Goal: Information Seeking & Learning: Find specific fact

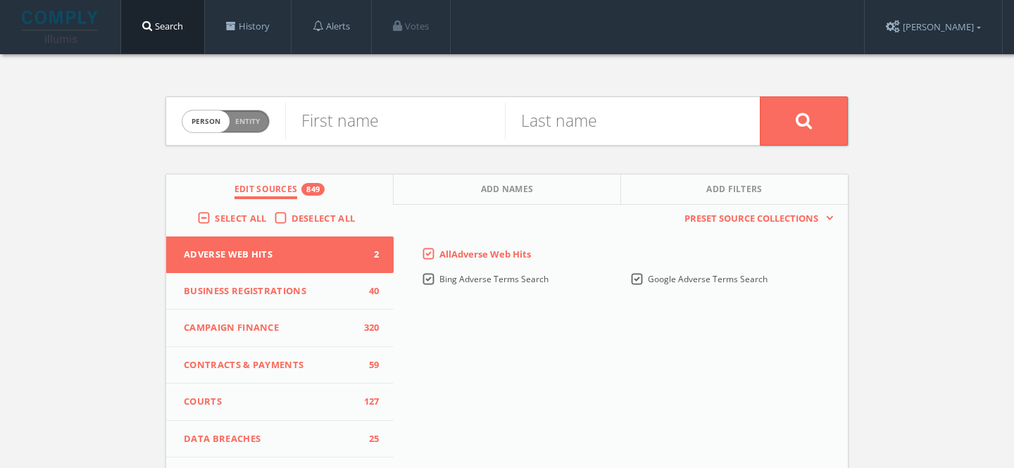
click at [254, 121] on span "Entity" at bounding box center [247, 121] width 25 height 11
checkbox input "true"
click at [374, 101] on div "Company or entity name" at bounding box center [522, 121] width 474 height 48
click at [360, 116] on input "text" at bounding box center [522, 121] width 474 height 37
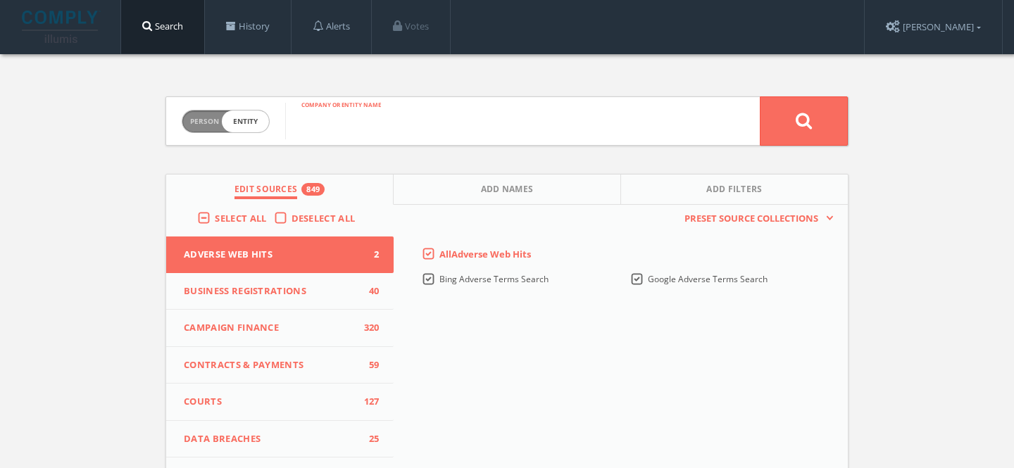
paste input "Smart [GEOGRAPHIC_DATA]"
type input "Smart [GEOGRAPHIC_DATA]"
click at [760, 96] on button at bounding box center [804, 120] width 88 height 49
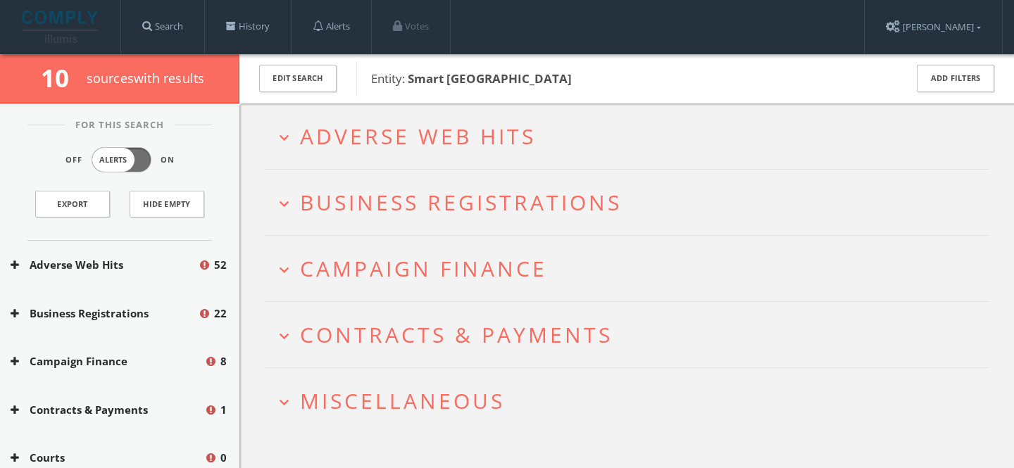
click at [479, 136] on span "Adverse Web Hits" at bounding box center [418, 136] width 236 height 29
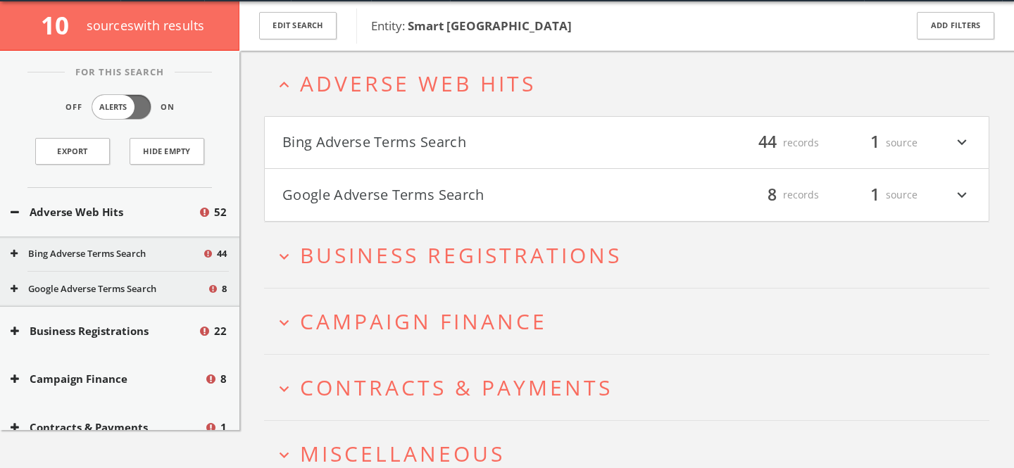
click at [468, 188] on button "Google Adverse Terms Search" at bounding box center [454, 195] width 344 height 24
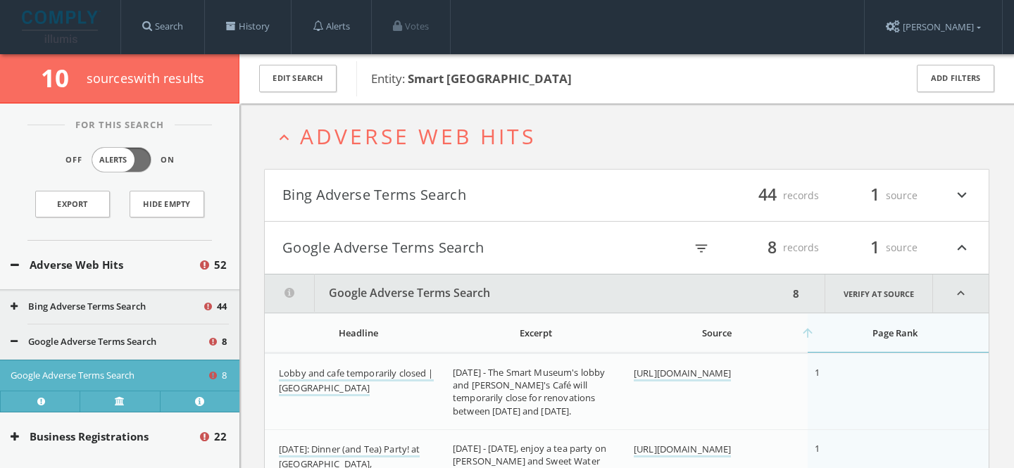
click at [462, 242] on button "Google Adverse Terms Search" at bounding box center [454, 248] width 344 height 24
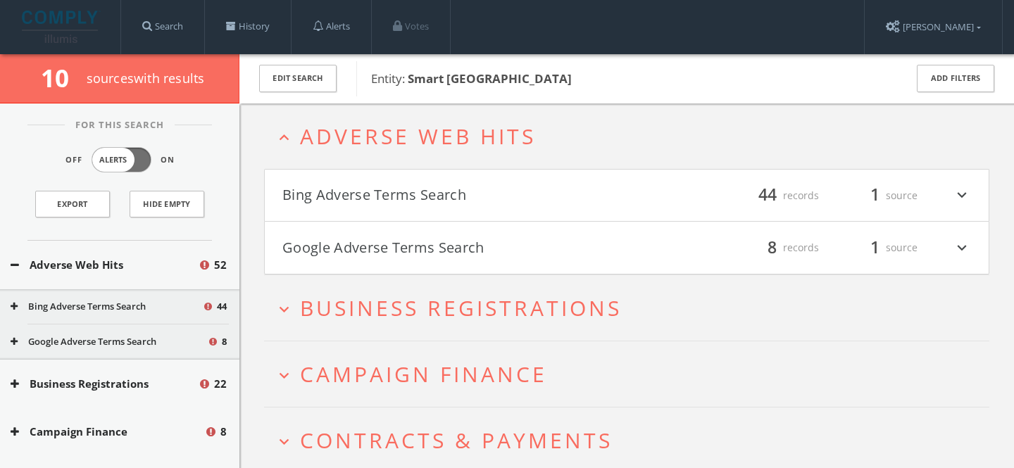
click at [468, 216] on h4 "Bing Adverse Terms Search filter_list 44 records 1 source expand_more" at bounding box center [627, 196] width 724 height 52
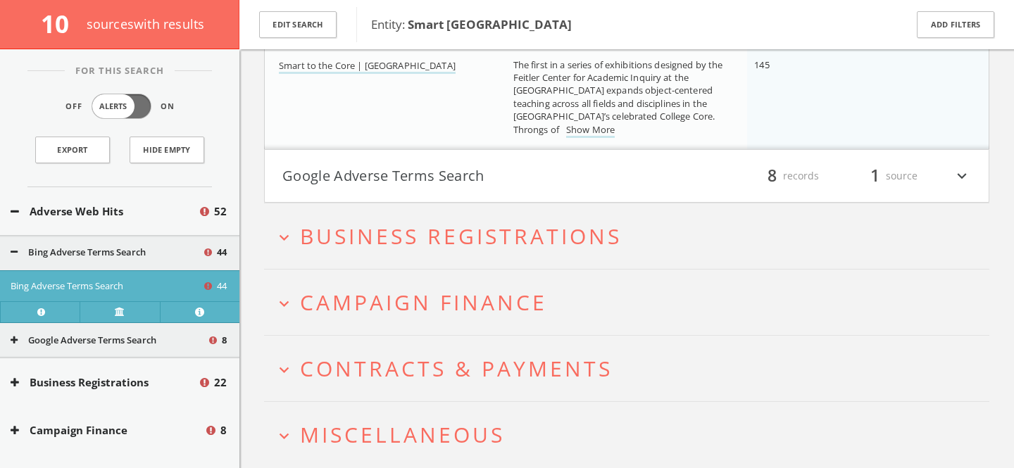
scroll to position [4255, 0]
click at [13, 252] on icon at bounding box center [14, 252] width 7 height 9
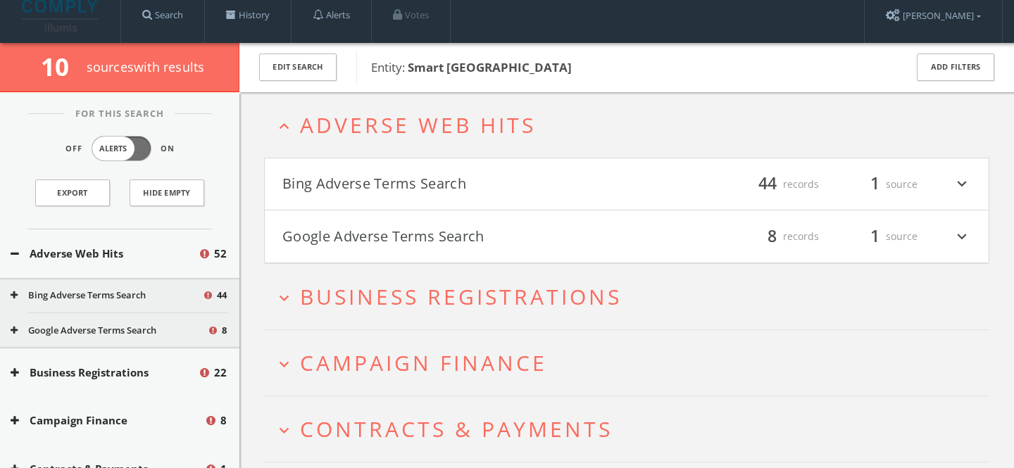
scroll to position [0, 0]
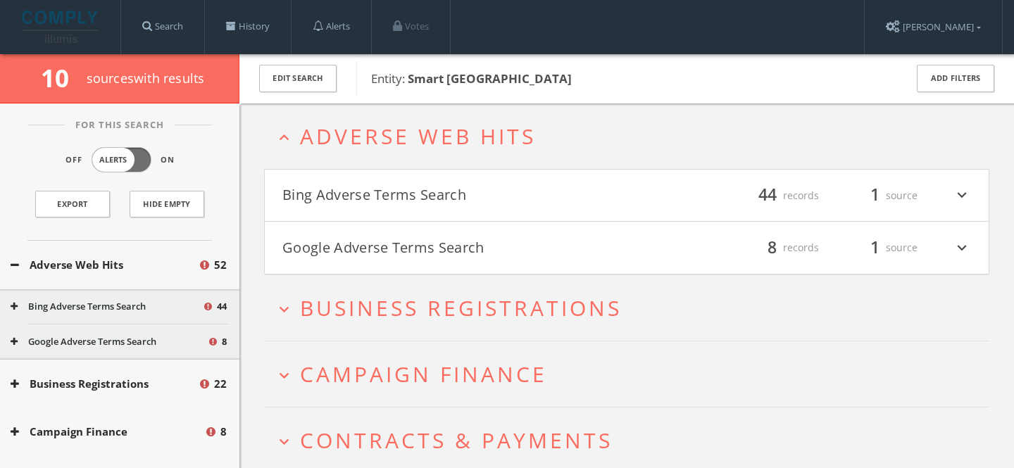
click at [369, 125] on span "Adverse Web Hits" at bounding box center [418, 136] width 236 height 29
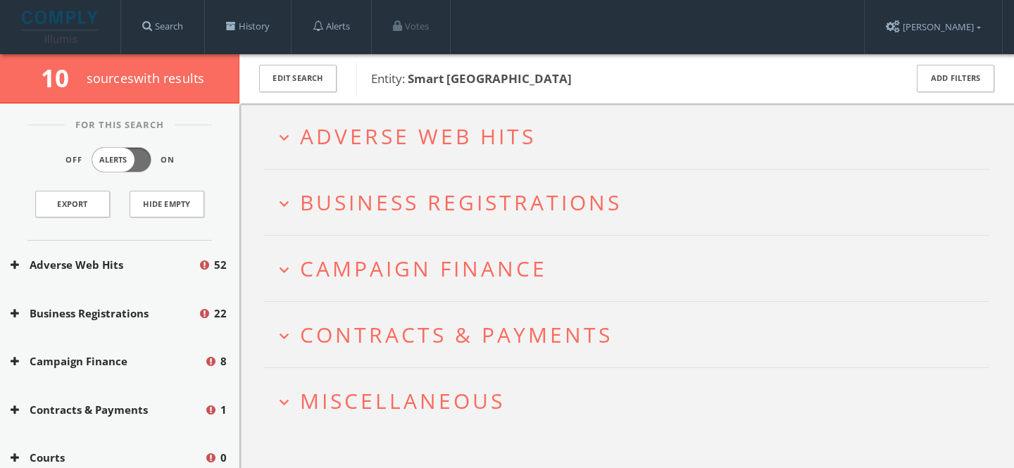
click at [413, 262] on span "Campaign Finance" at bounding box center [423, 268] width 247 height 29
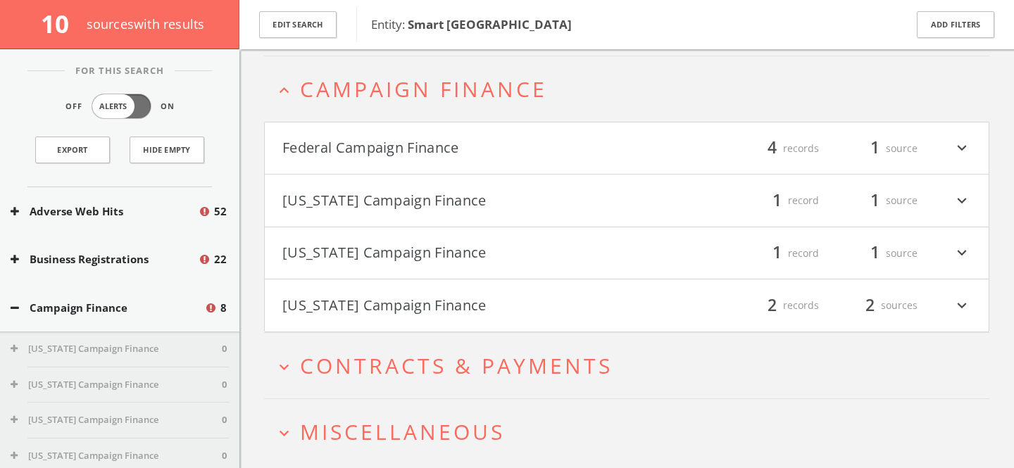
click at [453, 153] on button "Federal Campaign Finance" at bounding box center [454, 149] width 344 height 24
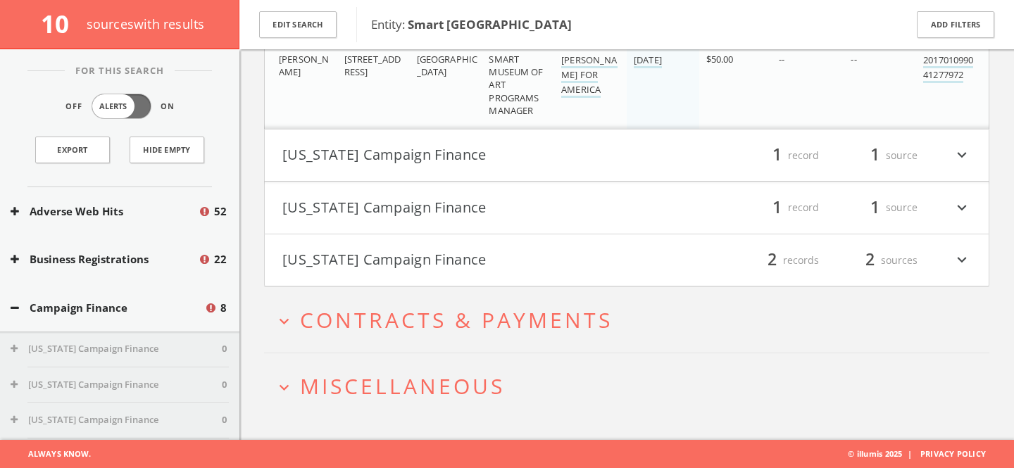
click at [453, 384] on span "Miscellaneous" at bounding box center [402, 386] width 205 height 29
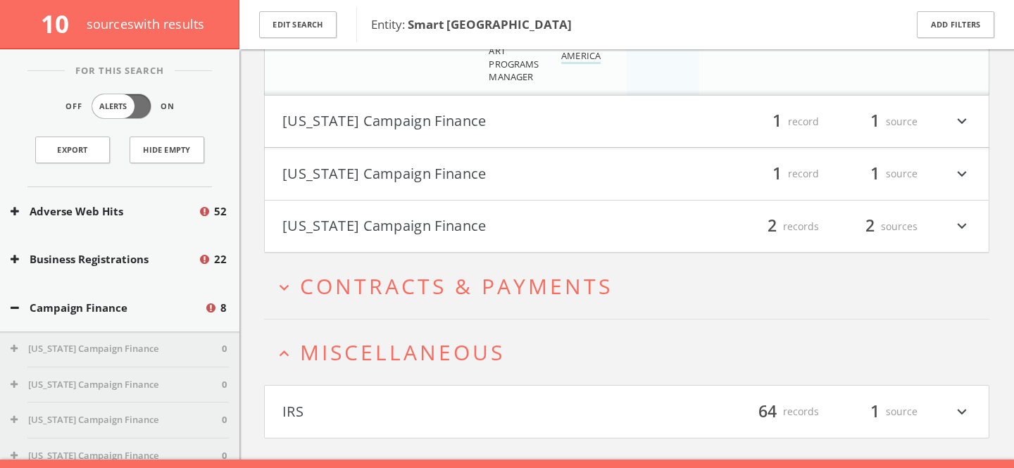
scroll to position [721, 0]
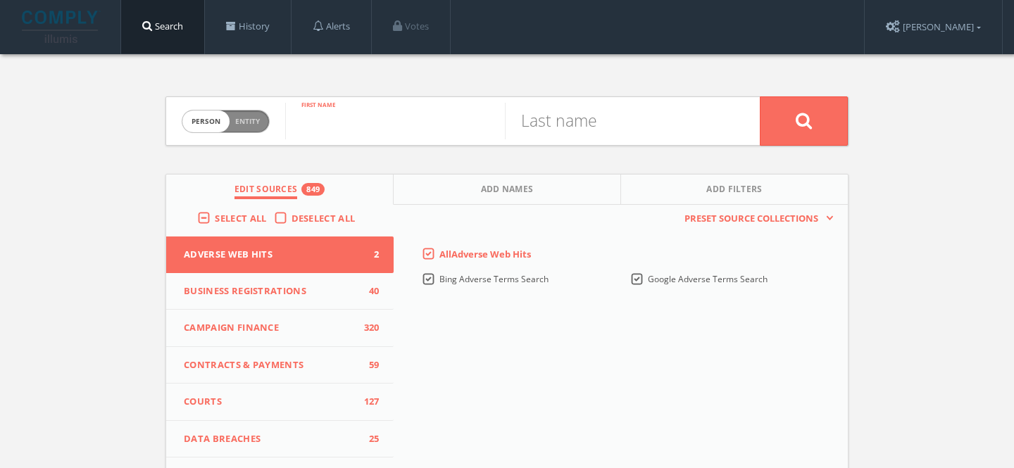
click at [329, 127] on input "text" at bounding box center [395, 121] width 220 height 37
paste input "Vanja V. Malloy"
type input "Vanja V. Malloy"
click at [578, 136] on input "text" at bounding box center [615, 121] width 220 height 37
paste input "Vanja V. Malloy"
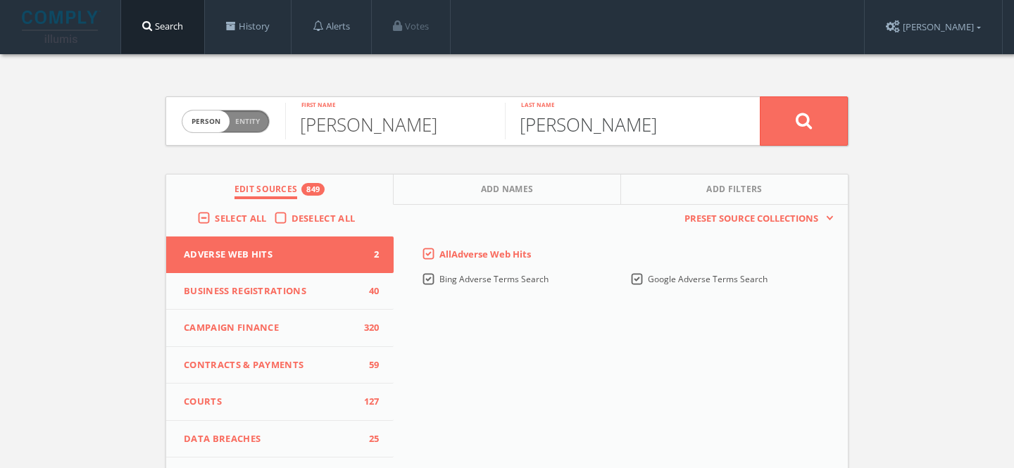
drag, startPoint x: 591, startPoint y: 128, endPoint x: 487, endPoint y: 129, distance: 103.5
click at [487, 129] on form "Person Entity person Vanja V. Malloy First name Vanja V. Malloy Last name" at bounding box center [506, 120] width 683 height 49
type input "Malloy"
drag, startPoint x: 371, startPoint y: 123, endPoint x: 291, endPoint y: 121, distance: 79.6
click at [294, 122] on input "Vanja V. Malloy" at bounding box center [395, 121] width 220 height 37
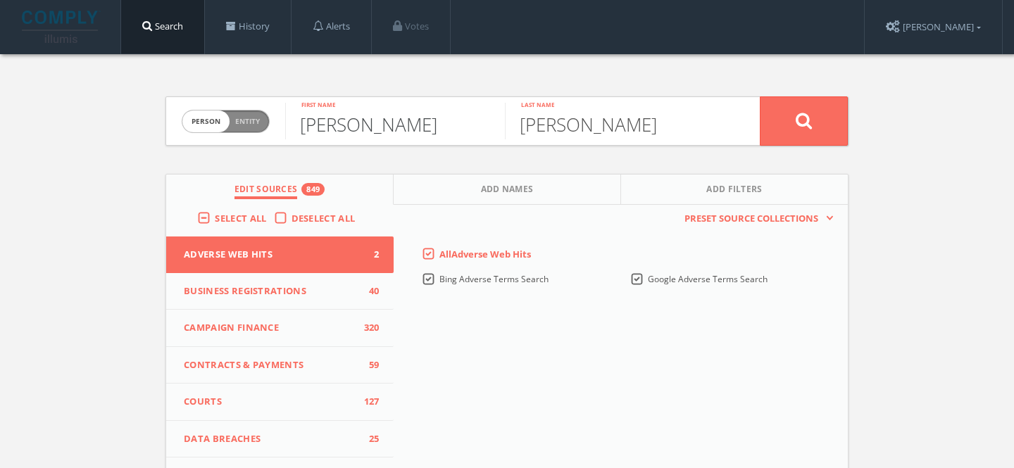
click at [395, 126] on input "Vanja V. Malloy" at bounding box center [395, 121] width 220 height 37
type input "Vanja V."
click at [456, 182] on button "Add Names" at bounding box center [506, 190] width 227 height 30
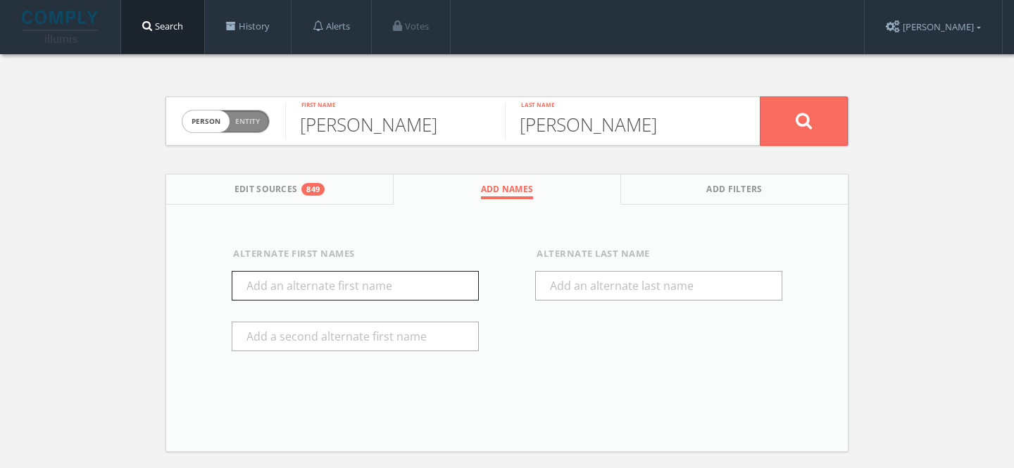
click at [347, 289] on input "text" at bounding box center [355, 286] width 247 height 30
paste input "Vanja V."
type input "Vanja"
click at [781, 125] on button at bounding box center [804, 120] width 88 height 49
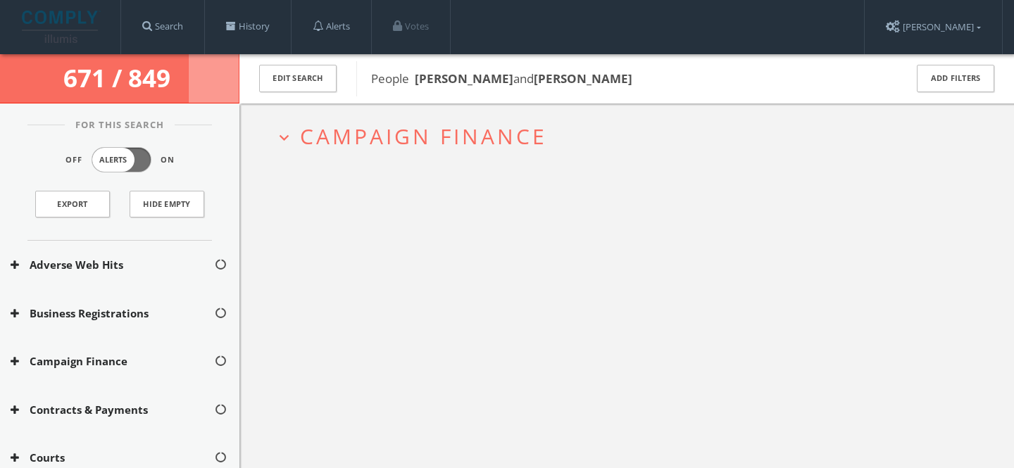
click at [443, 133] on span "Campaign Finance" at bounding box center [423, 136] width 247 height 29
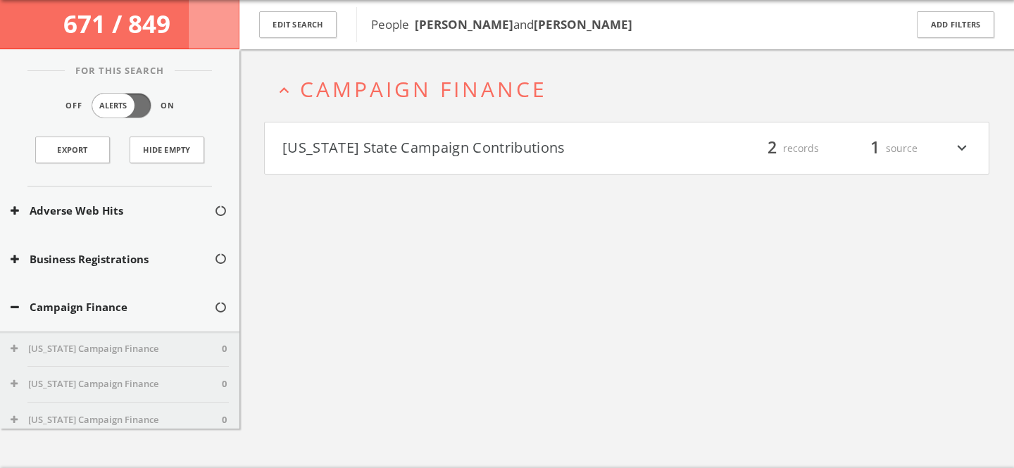
click at [448, 137] on button "Connecticut State Campaign Contributions" at bounding box center [454, 149] width 344 height 24
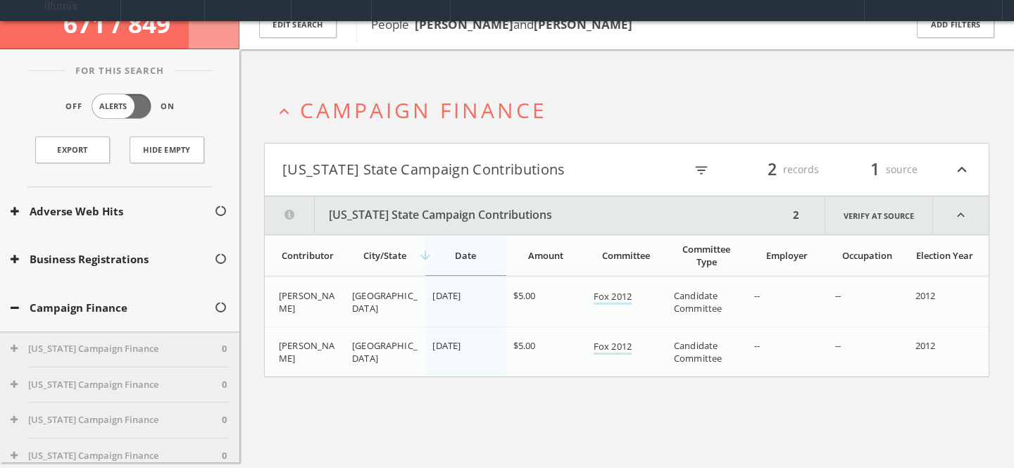
scroll to position [27, 0]
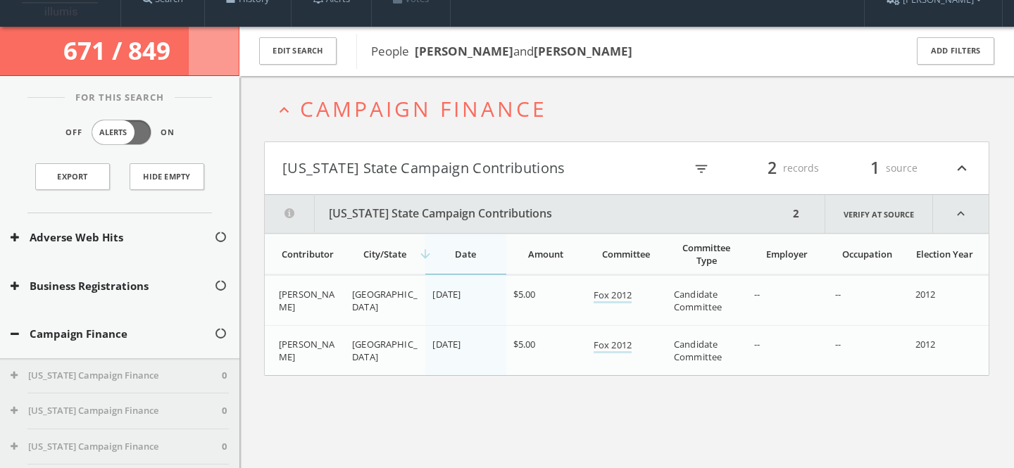
click at [466, 112] on span "Campaign Finance" at bounding box center [423, 108] width 247 height 29
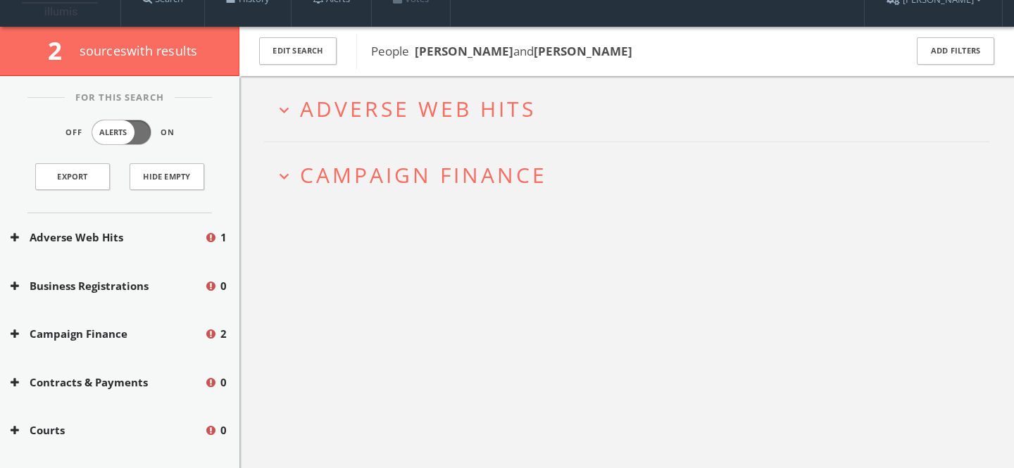
click at [450, 115] on span "Adverse Web Hits" at bounding box center [418, 108] width 236 height 29
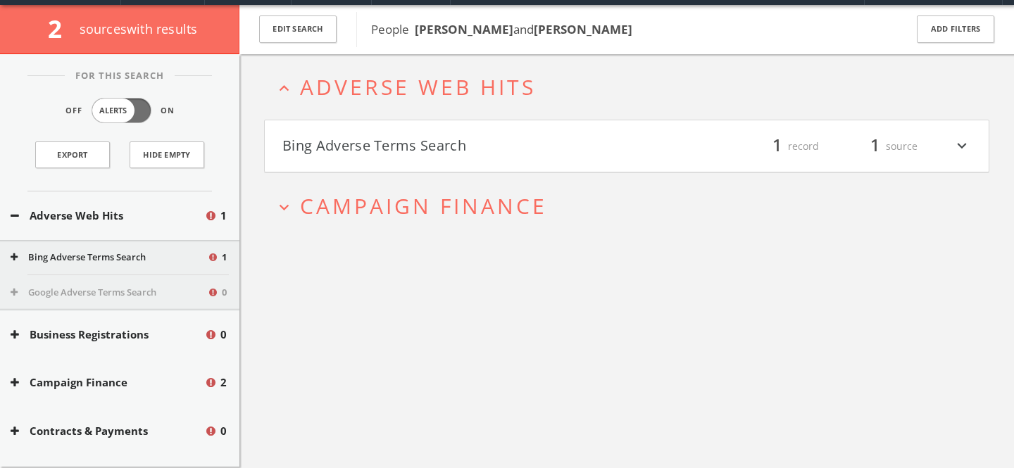
click at [448, 156] on button "Bing Adverse Terms Search" at bounding box center [454, 146] width 344 height 24
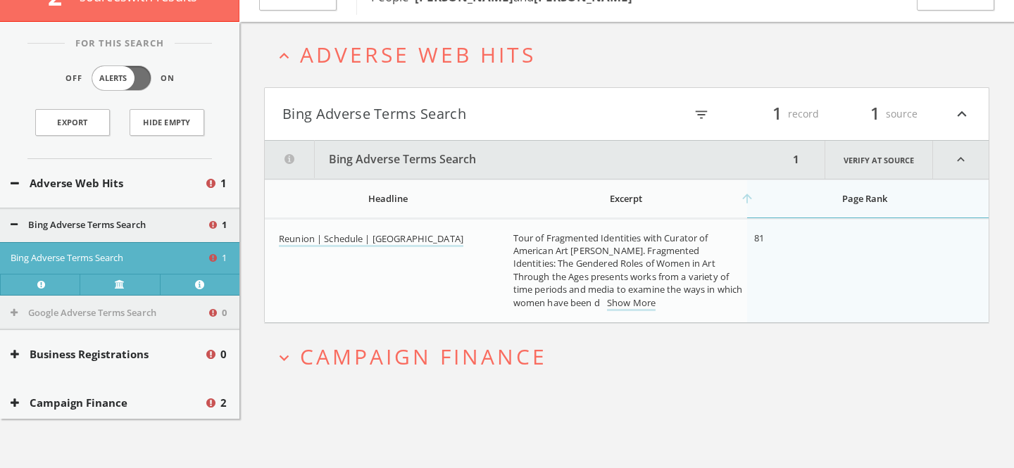
scroll to position [0, 0]
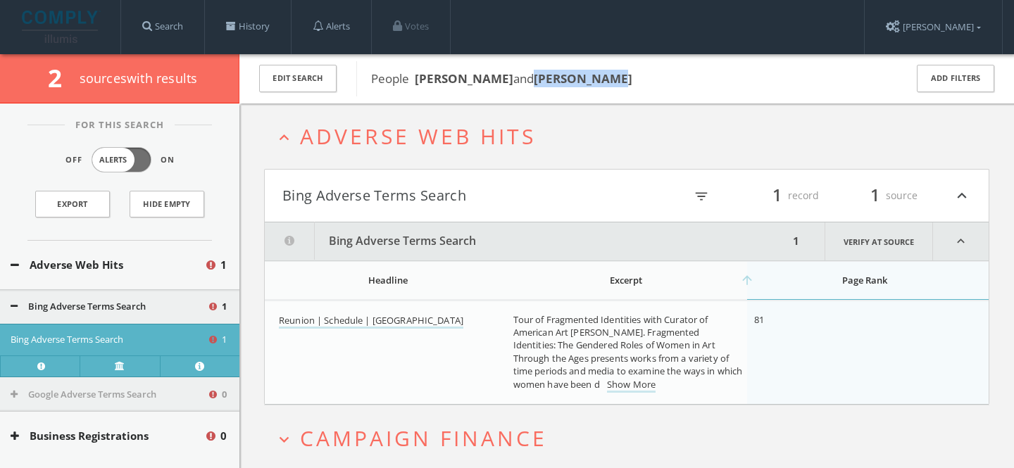
drag, startPoint x: 536, startPoint y: 81, endPoint x: 655, endPoint y: 84, distance: 118.3
click at [655, 84] on span "People Vanja V. Malloy and Vanja Malloy" at bounding box center [628, 79] width 515 height 18
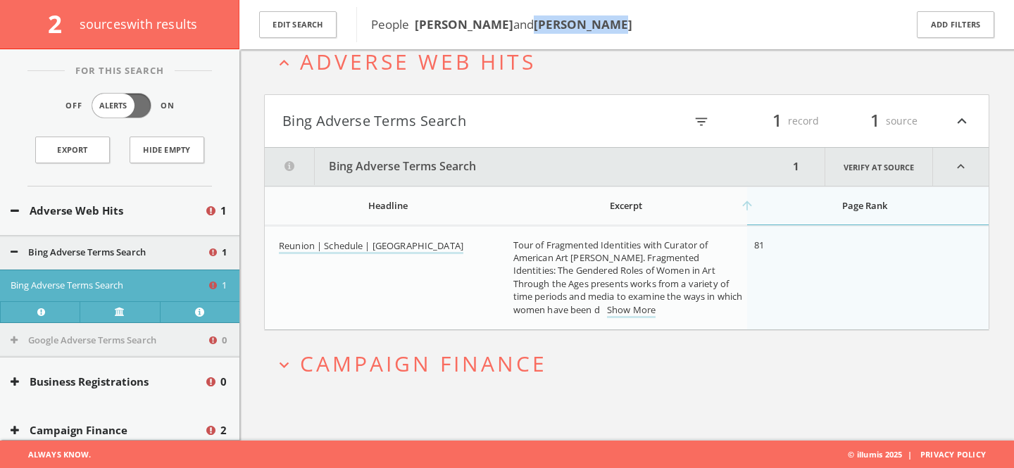
copy b "Vanja Malloy"
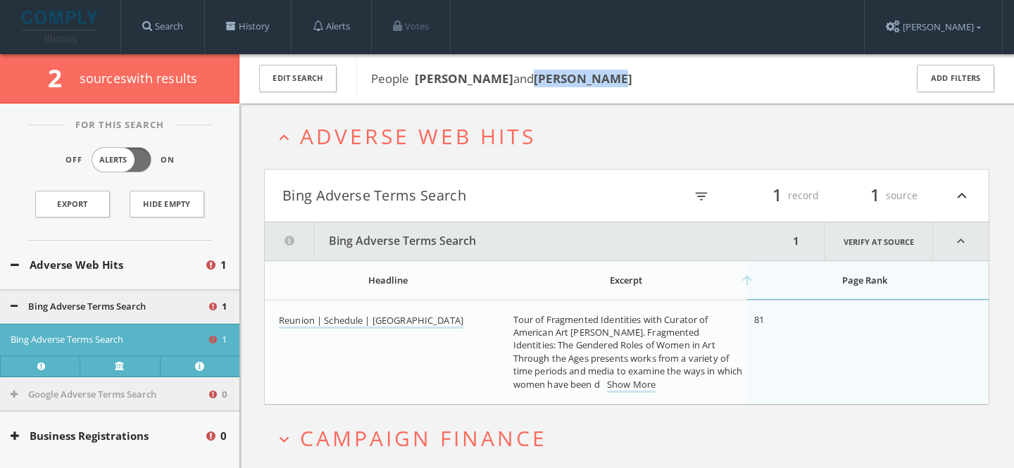
click at [446, 139] on span "Adverse Web Hits" at bounding box center [418, 136] width 236 height 29
